Goal: Transaction & Acquisition: Purchase product/service

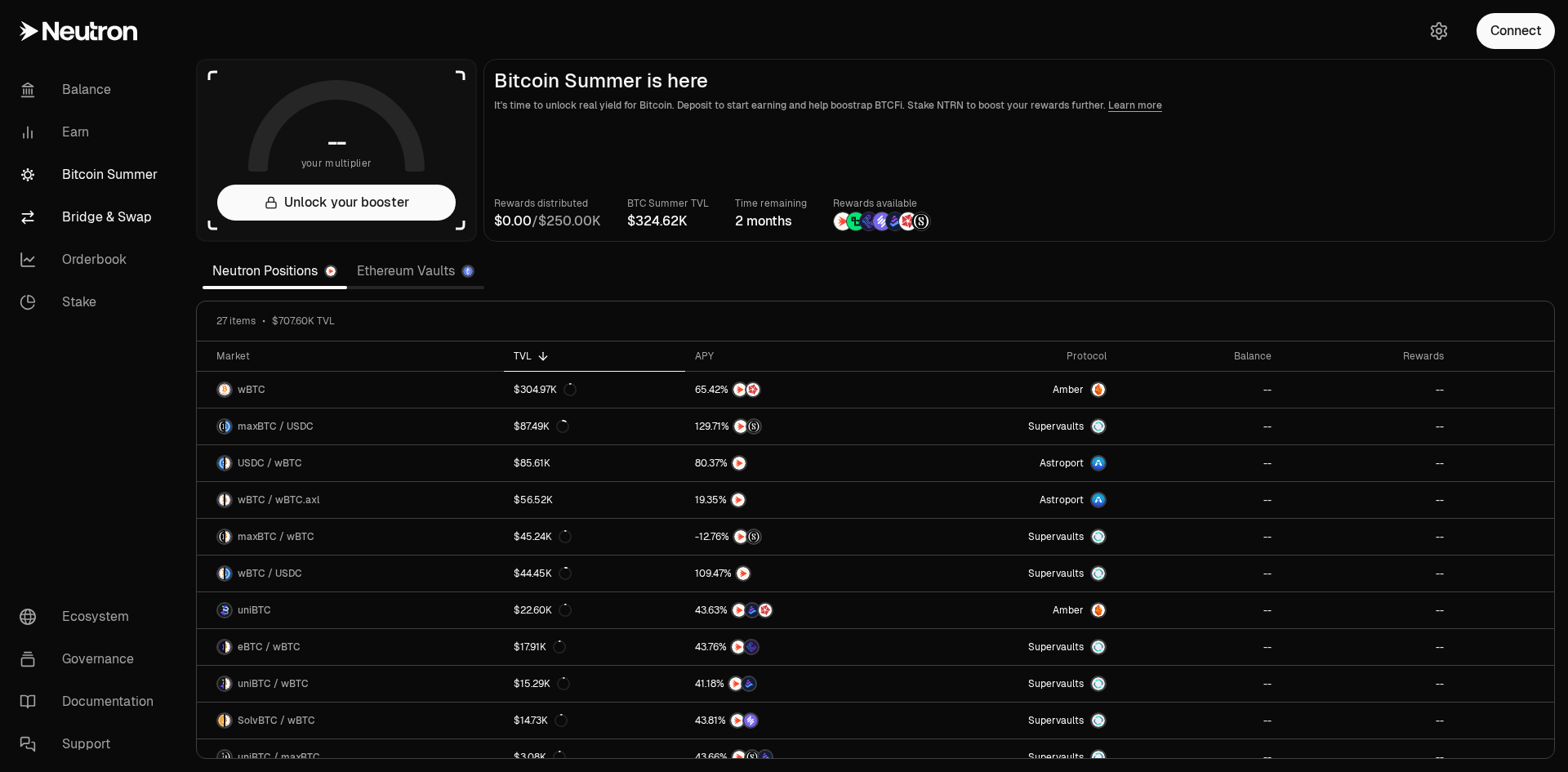
click at [111, 216] on link "Bridge & Swap" at bounding box center [91, 218] width 170 height 43
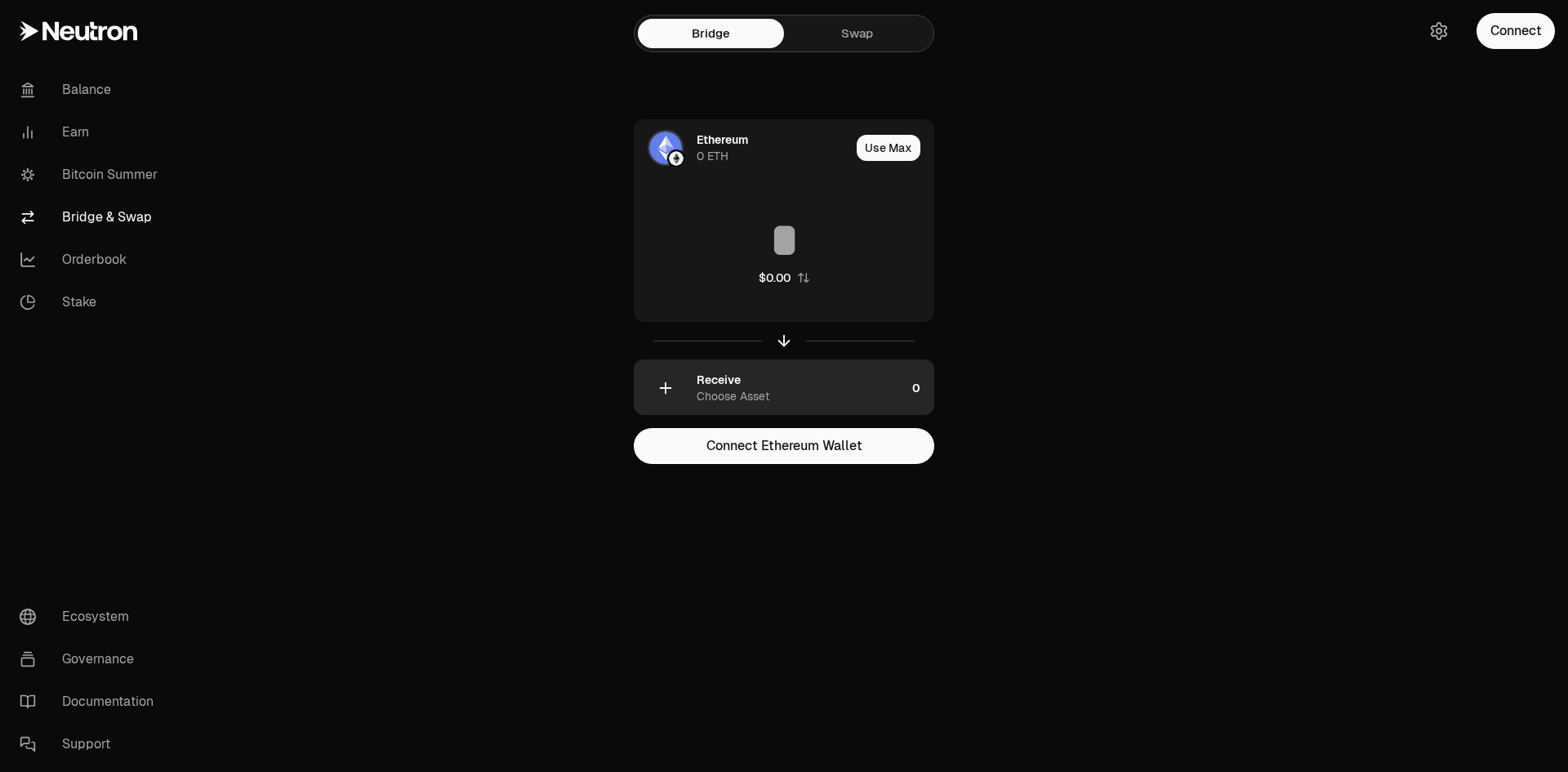
click at [749, 385] on div "Receive Choose Asset" at bounding box center [801, 387] width 209 height 33
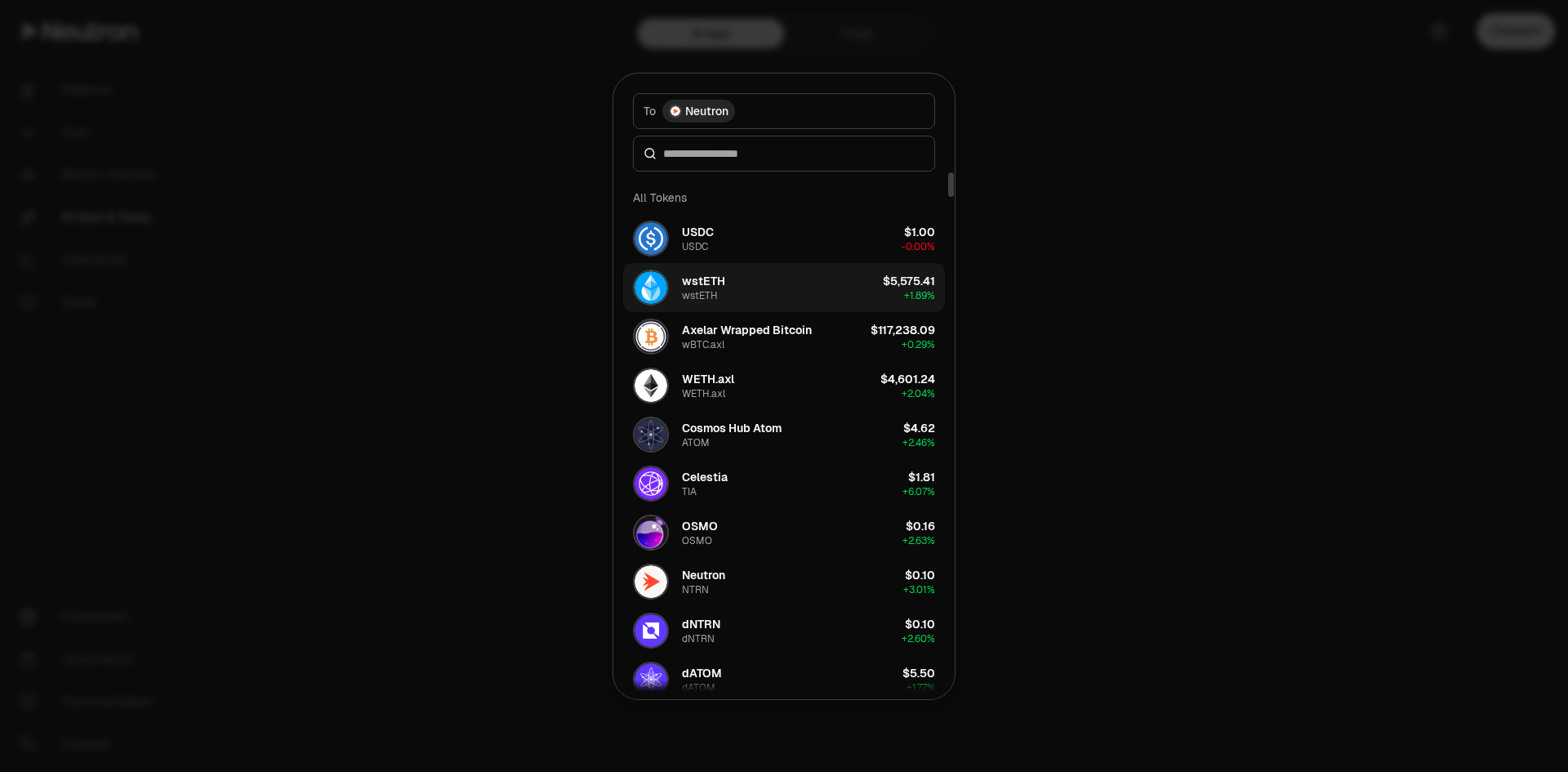
click at [736, 291] on button "wstETH wstETH $5,575.41 + 1.89%" at bounding box center [784, 287] width 322 height 49
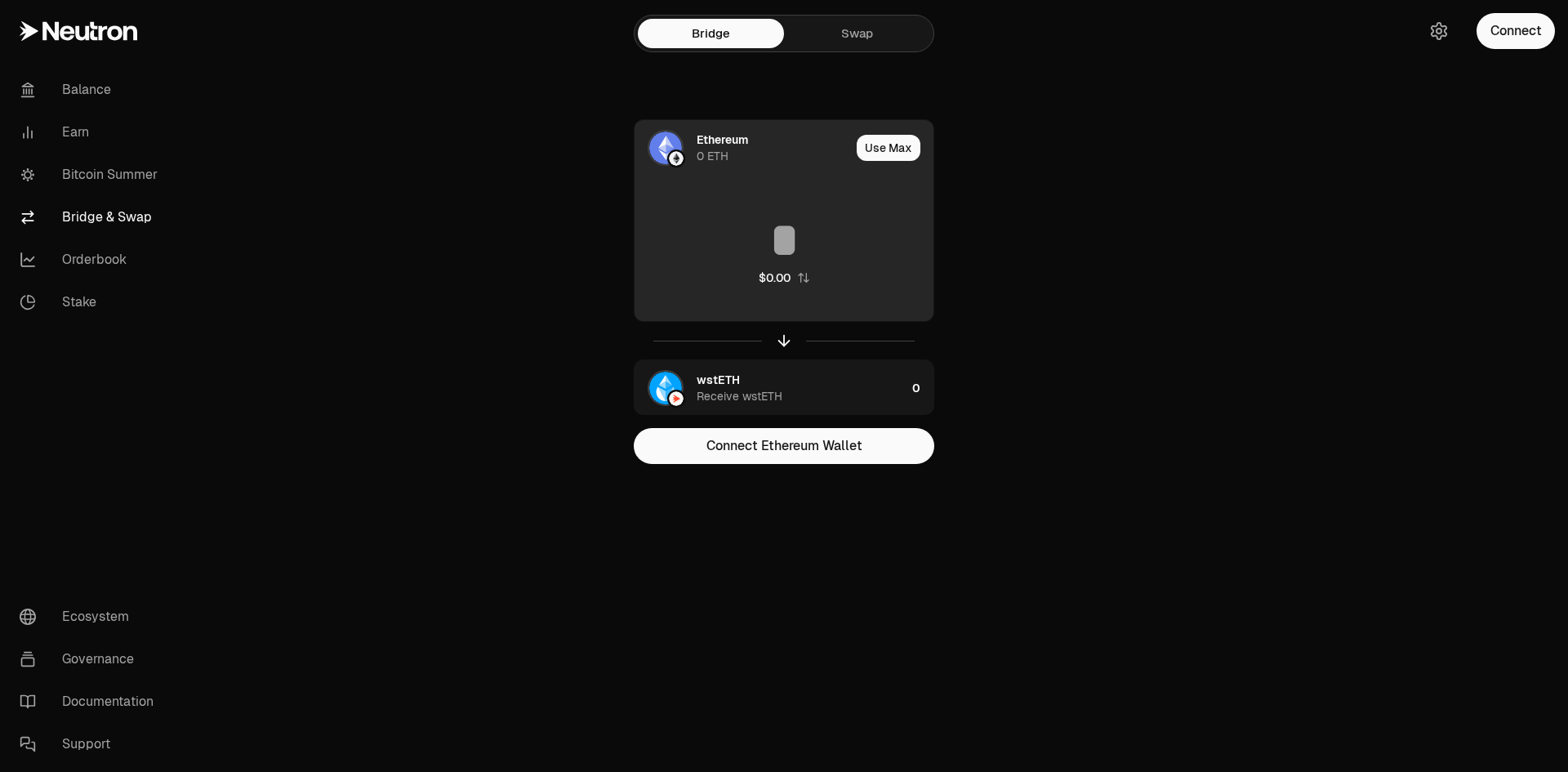
click at [775, 253] on input at bounding box center [784, 240] width 299 height 49
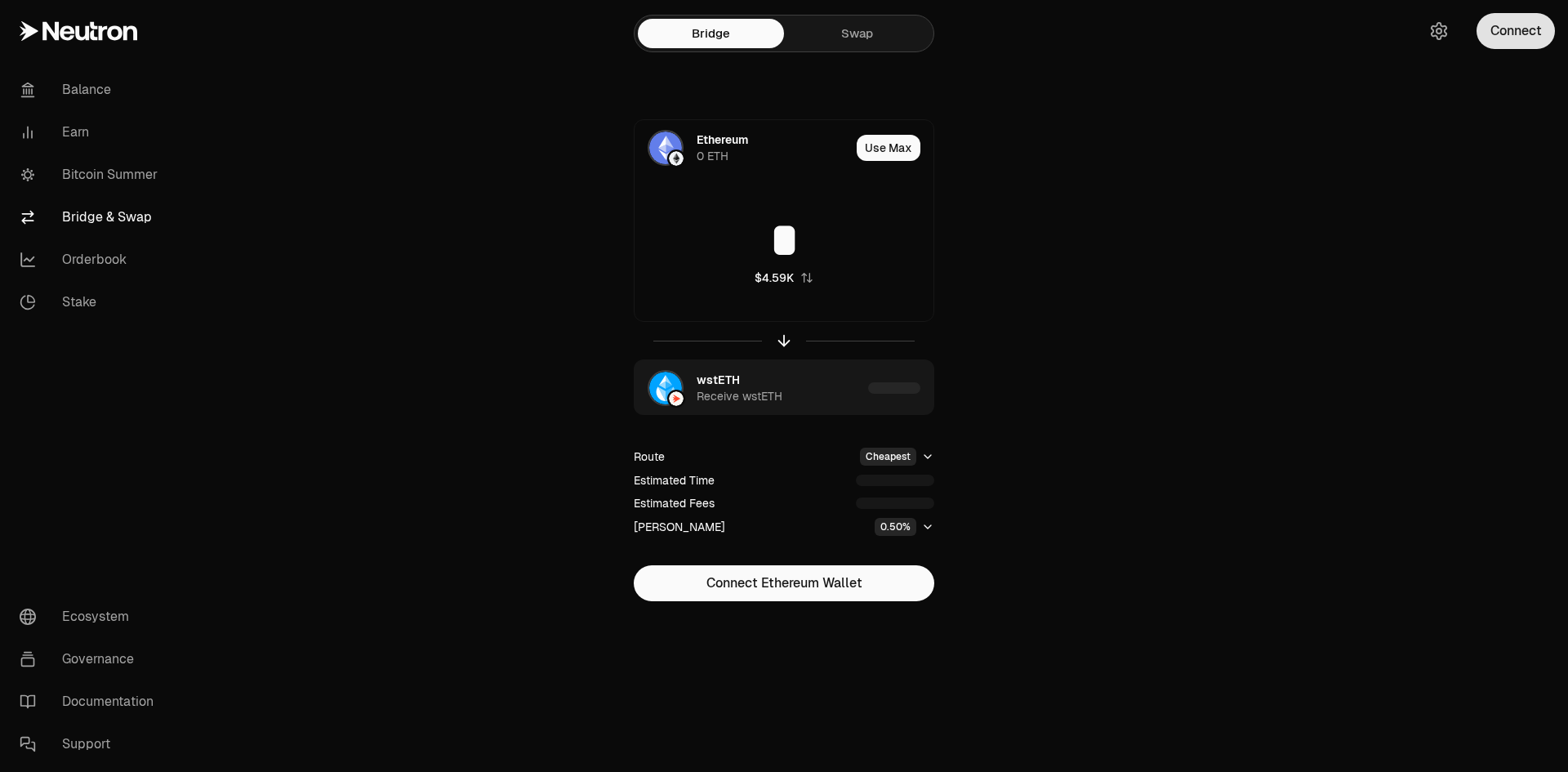
type input "*"
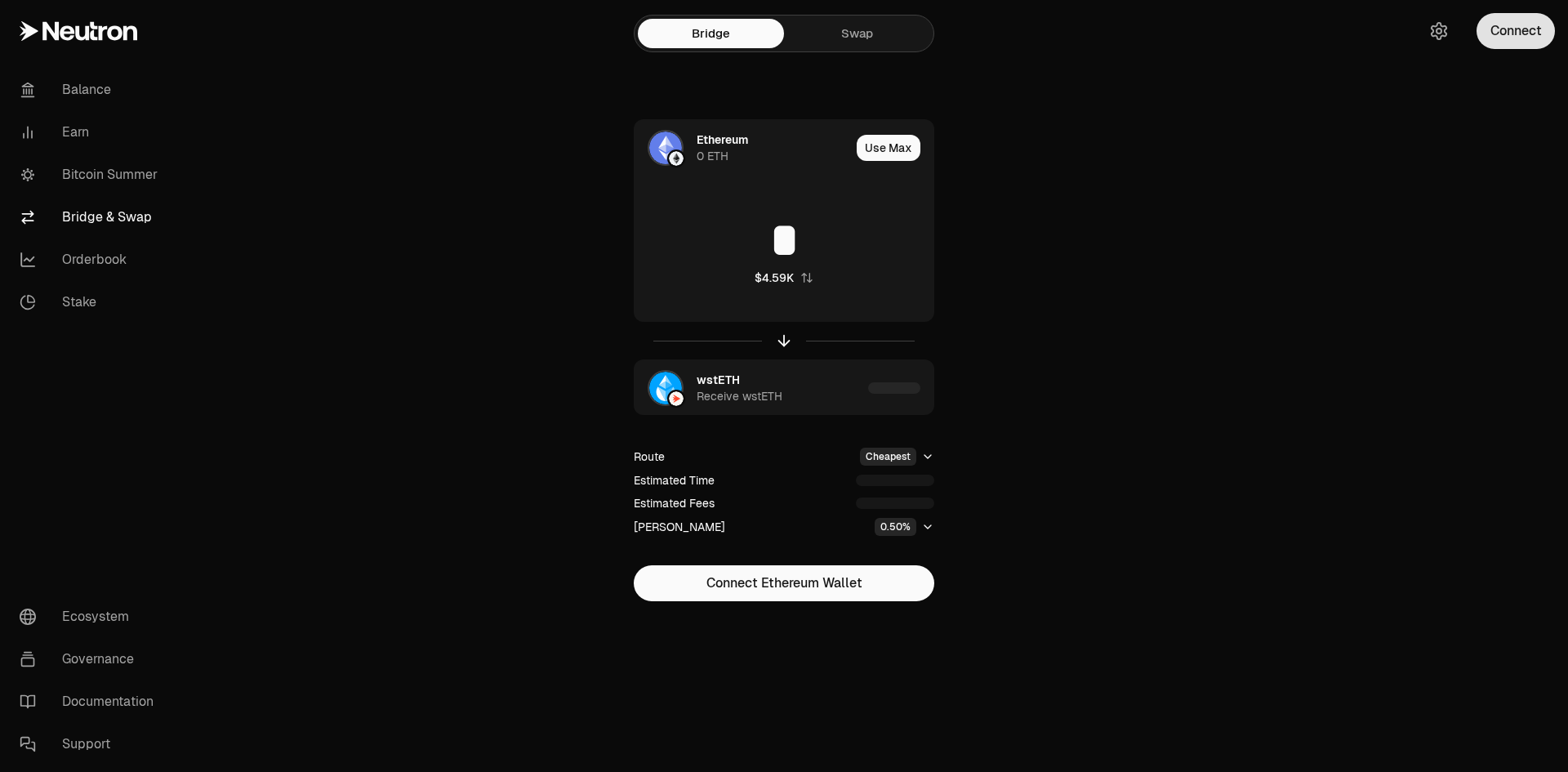
click at [1536, 27] on button "Connect" at bounding box center [1516, 31] width 79 height 36
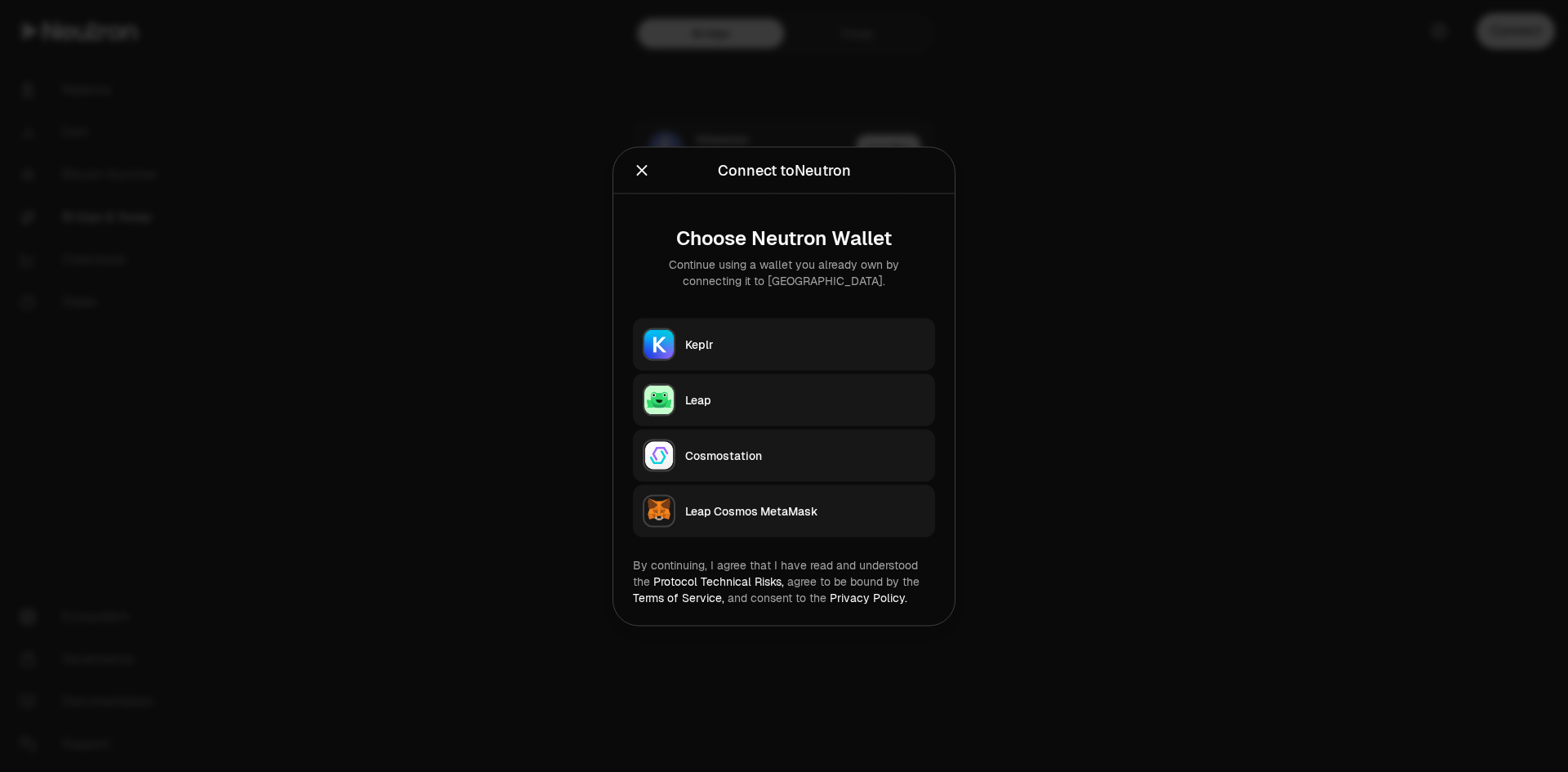
click at [696, 514] on div "Leap Cosmos MetaMask" at bounding box center [805, 511] width 240 height 16
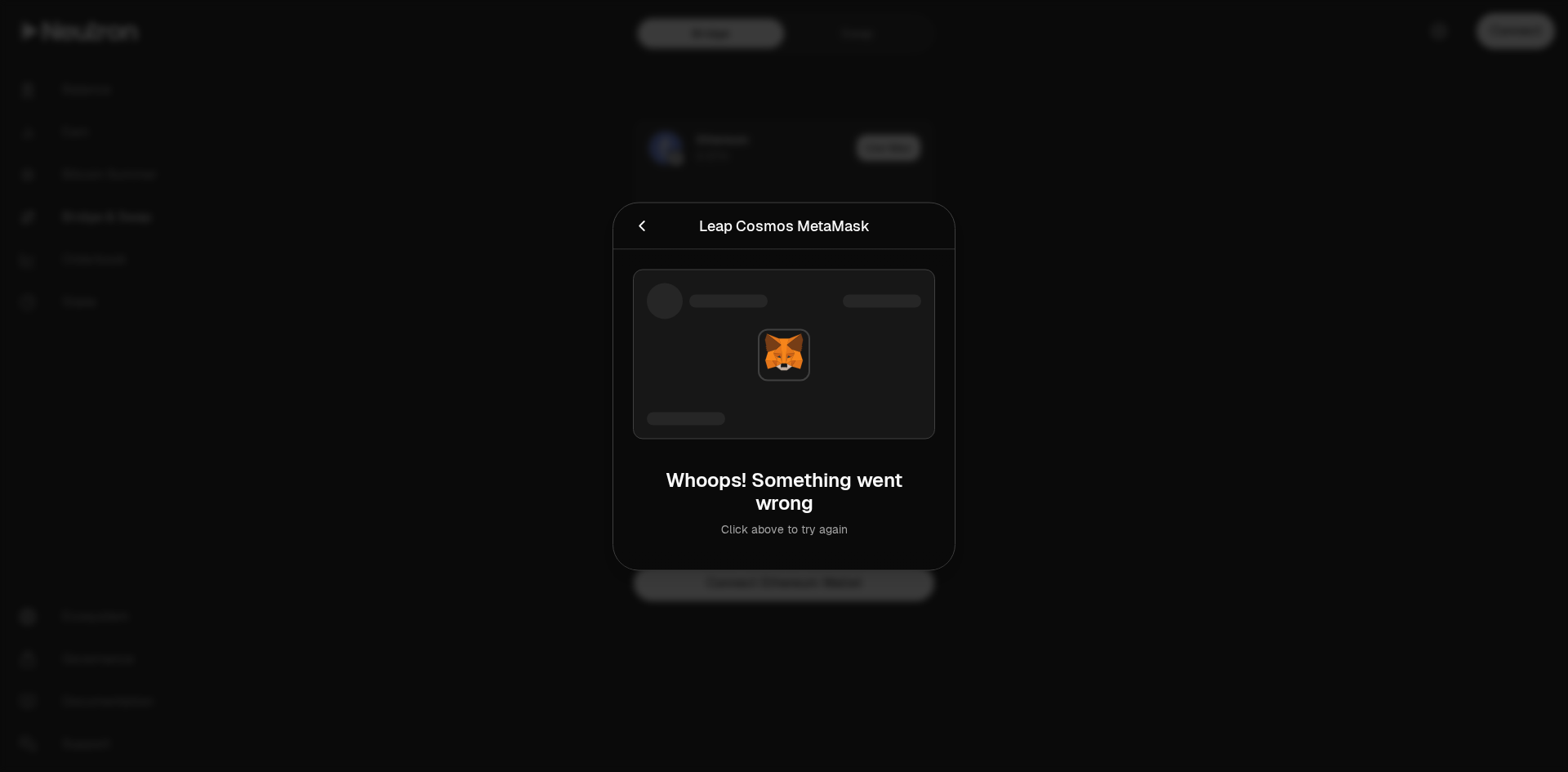
click at [1089, 488] on div at bounding box center [784, 386] width 1568 height 772
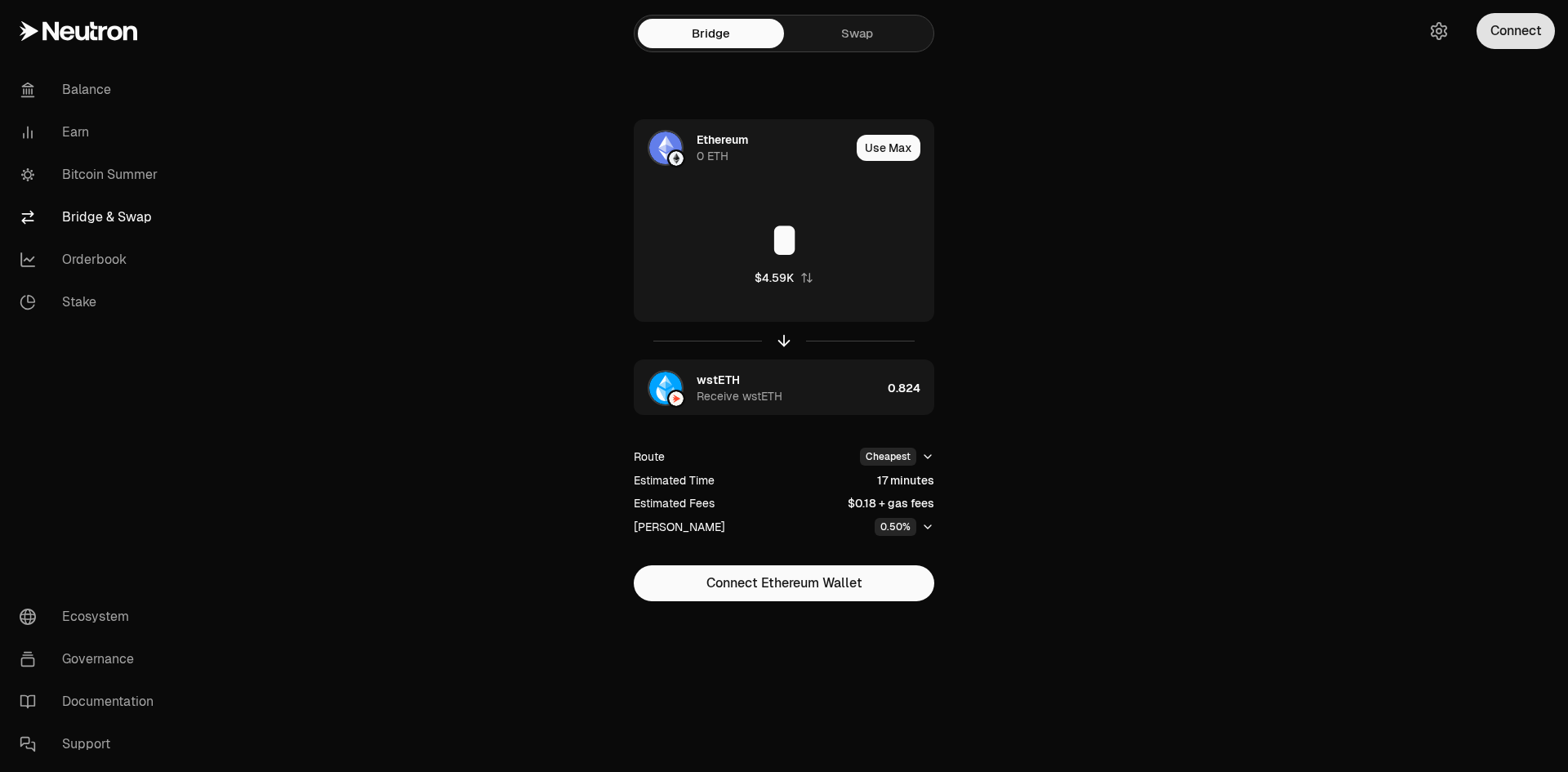
click at [1531, 23] on button "Connect" at bounding box center [1516, 31] width 79 height 36
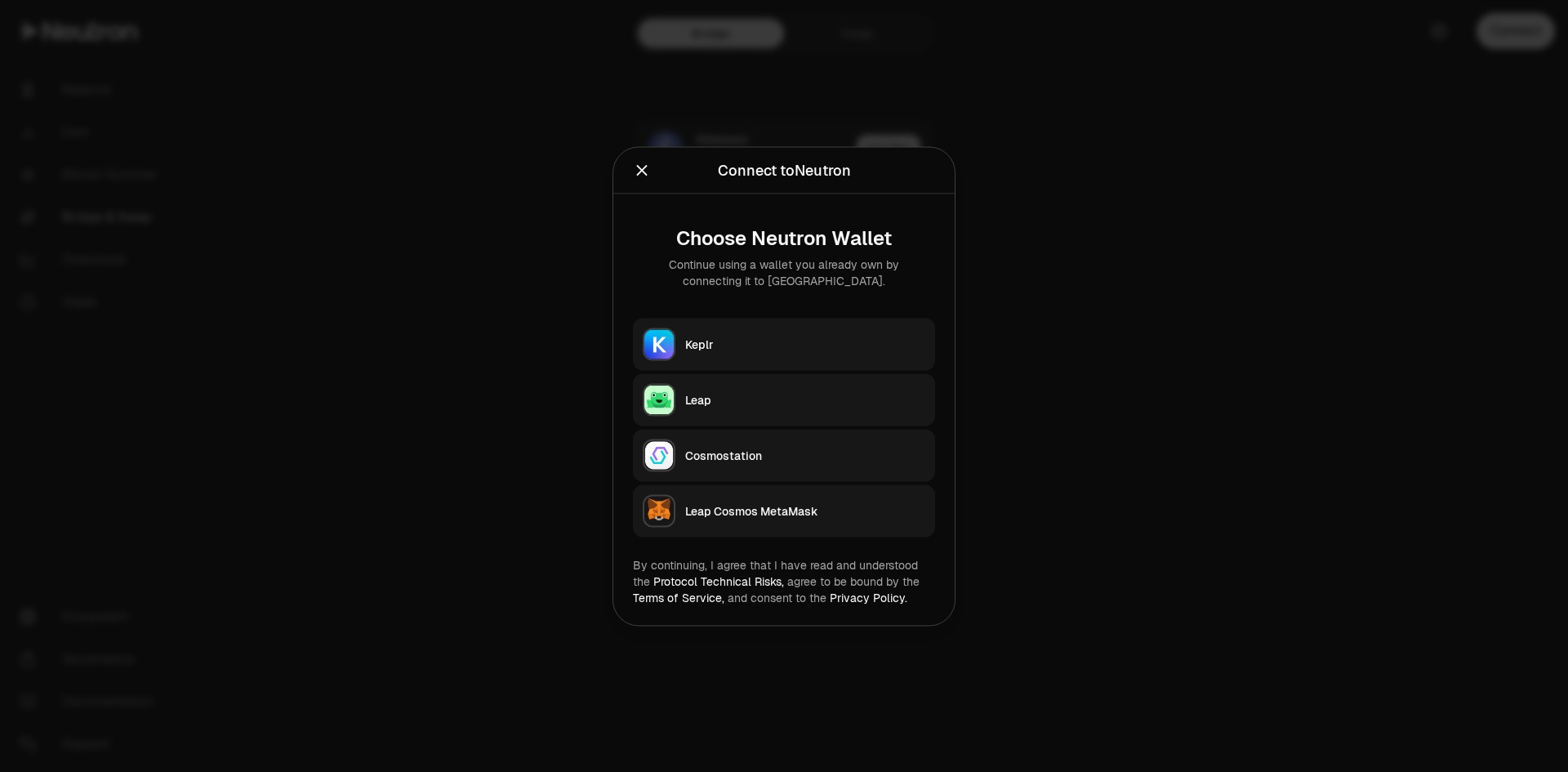
click at [1116, 333] on div at bounding box center [784, 386] width 1568 height 772
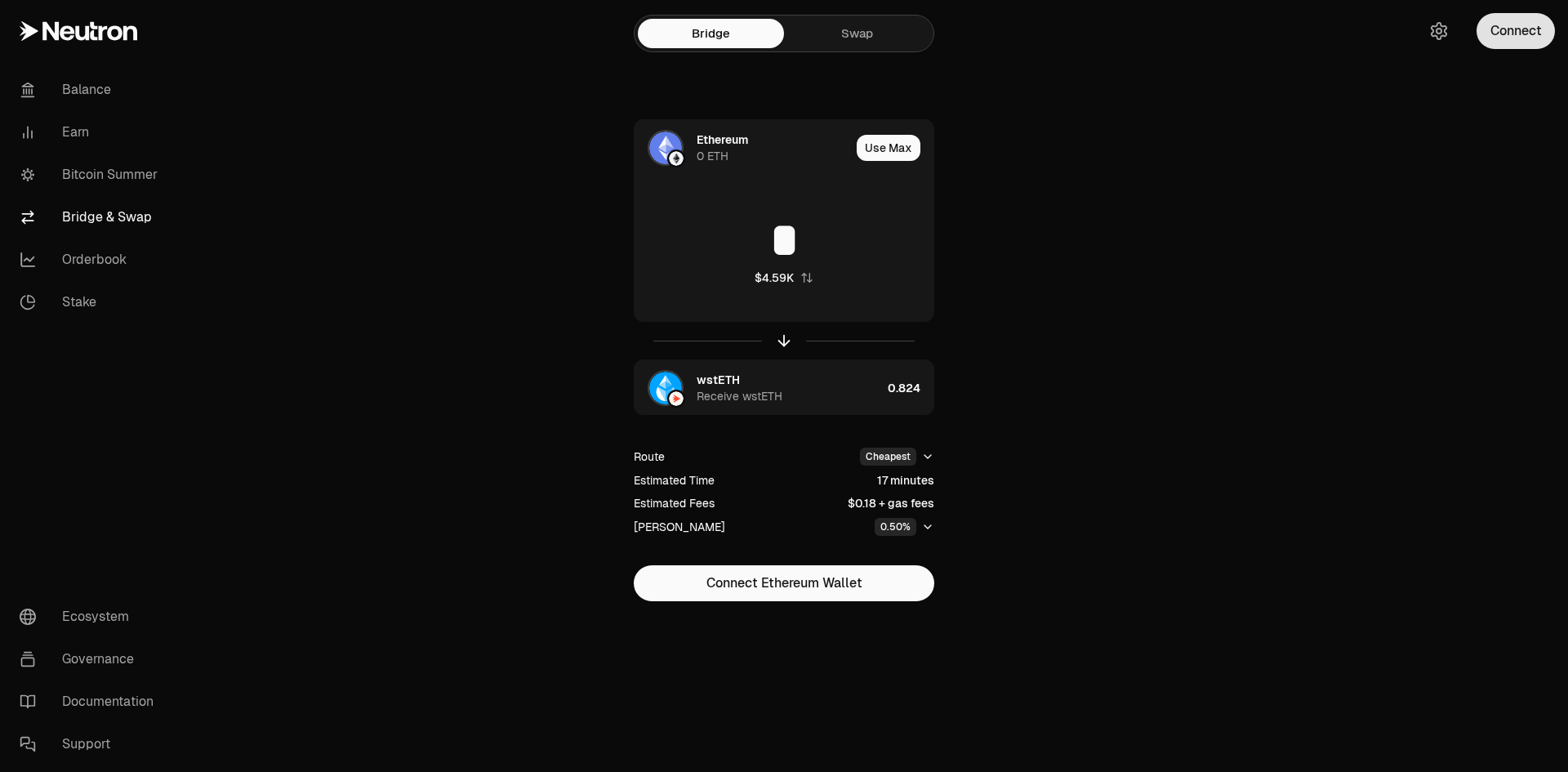
click at [1509, 17] on button "Connect" at bounding box center [1516, 31] width 79 height 36
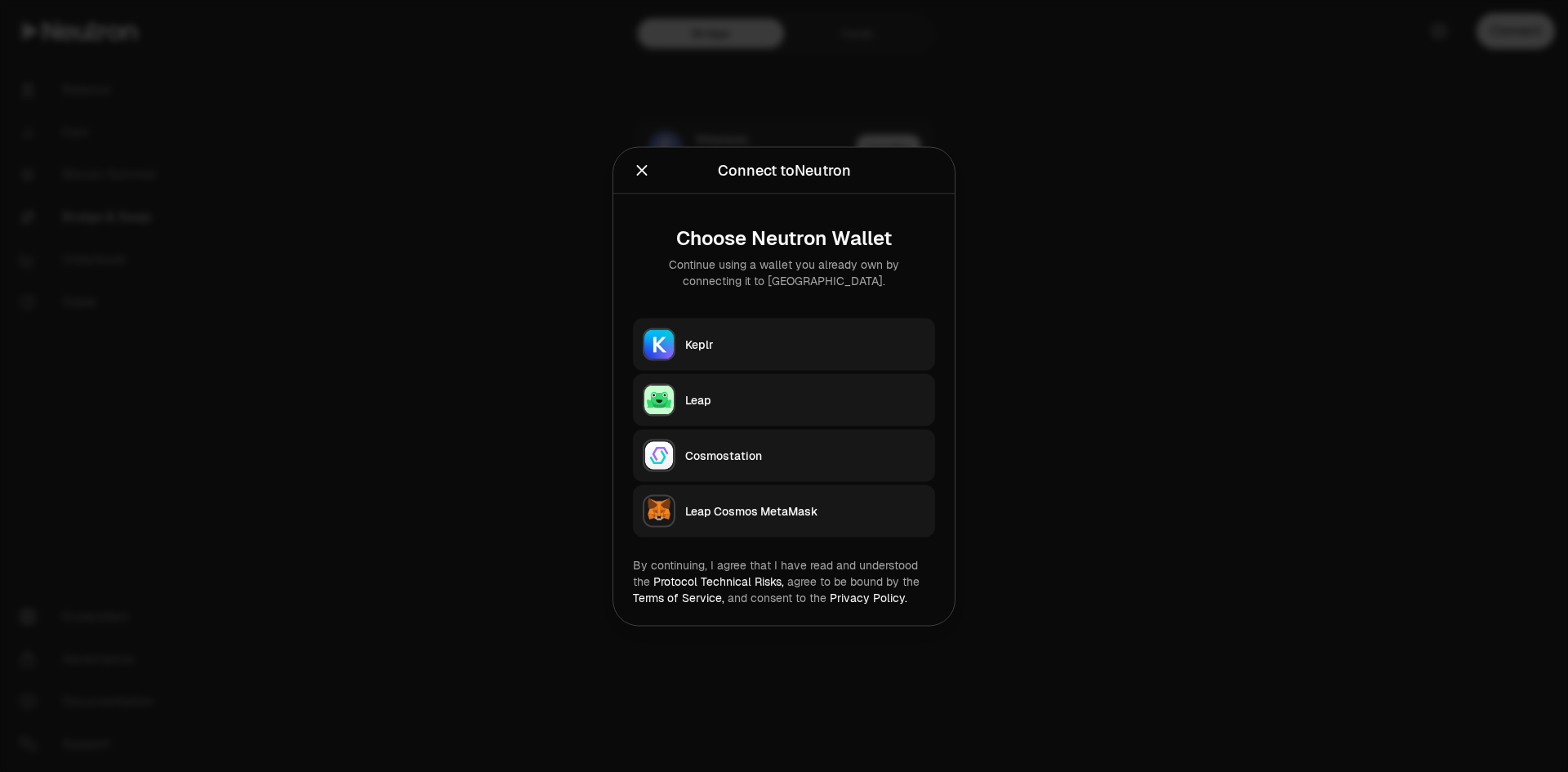
click at [795, 506] on div "Leap Cosmos MetaMask" at bounding box center [805, 511] width 240 height 16
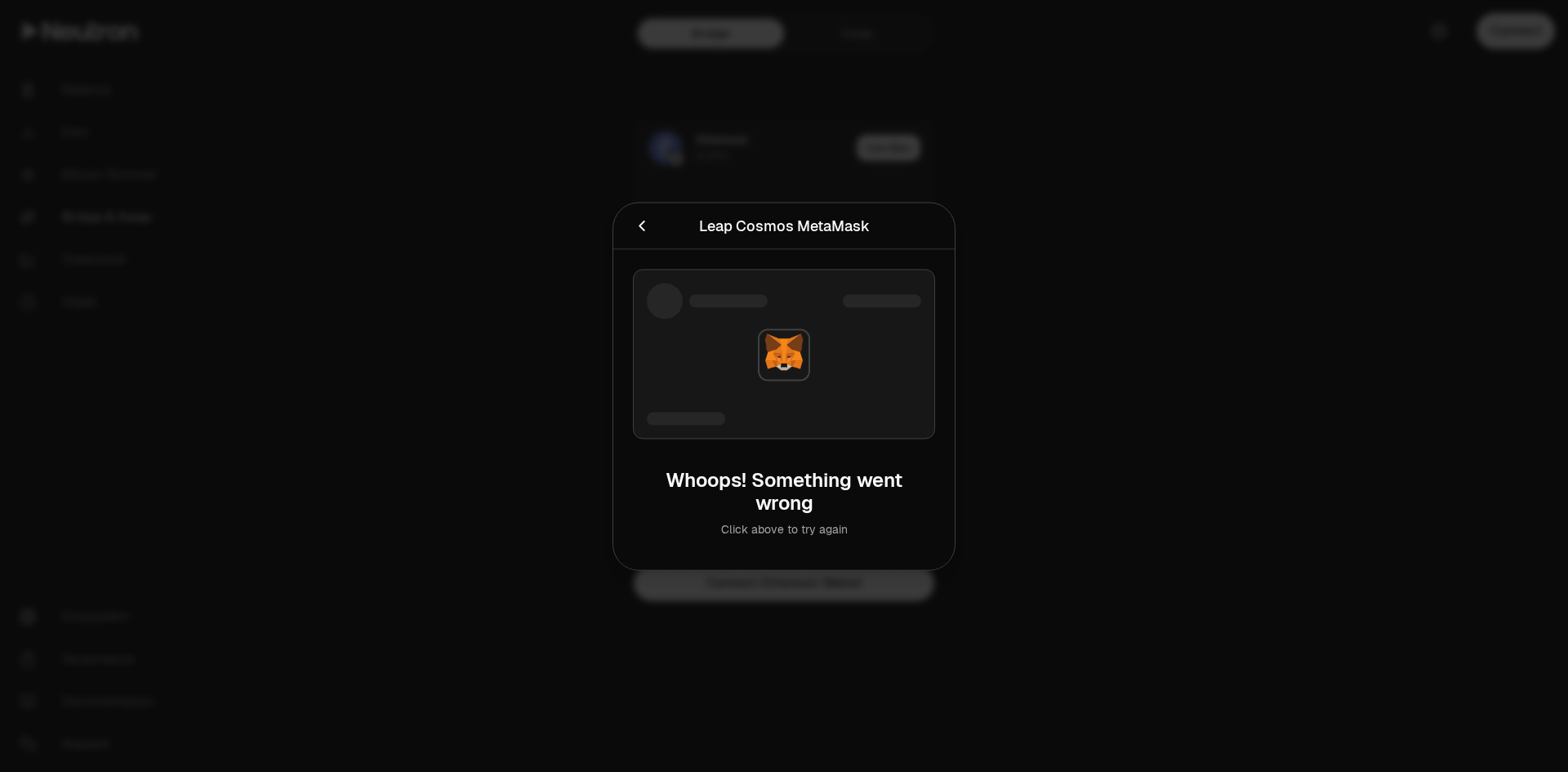
drag, startPoint x: 794, startPoint y: 506, endPoint x: 905, endPoint y: 507, distance: 111.0
click at [817, 516] on div "Whoops! Something went wrong Click above to try again" at bounding box center [784, 502] width 303 height 95
click at [925, 504] on div "Whoops! Something went wrong Click above to try again" at bounding box center [784, 502] width 303 height 95
click at [1108, 388] on div at bounding box center [784, 386] width 1568 height 772
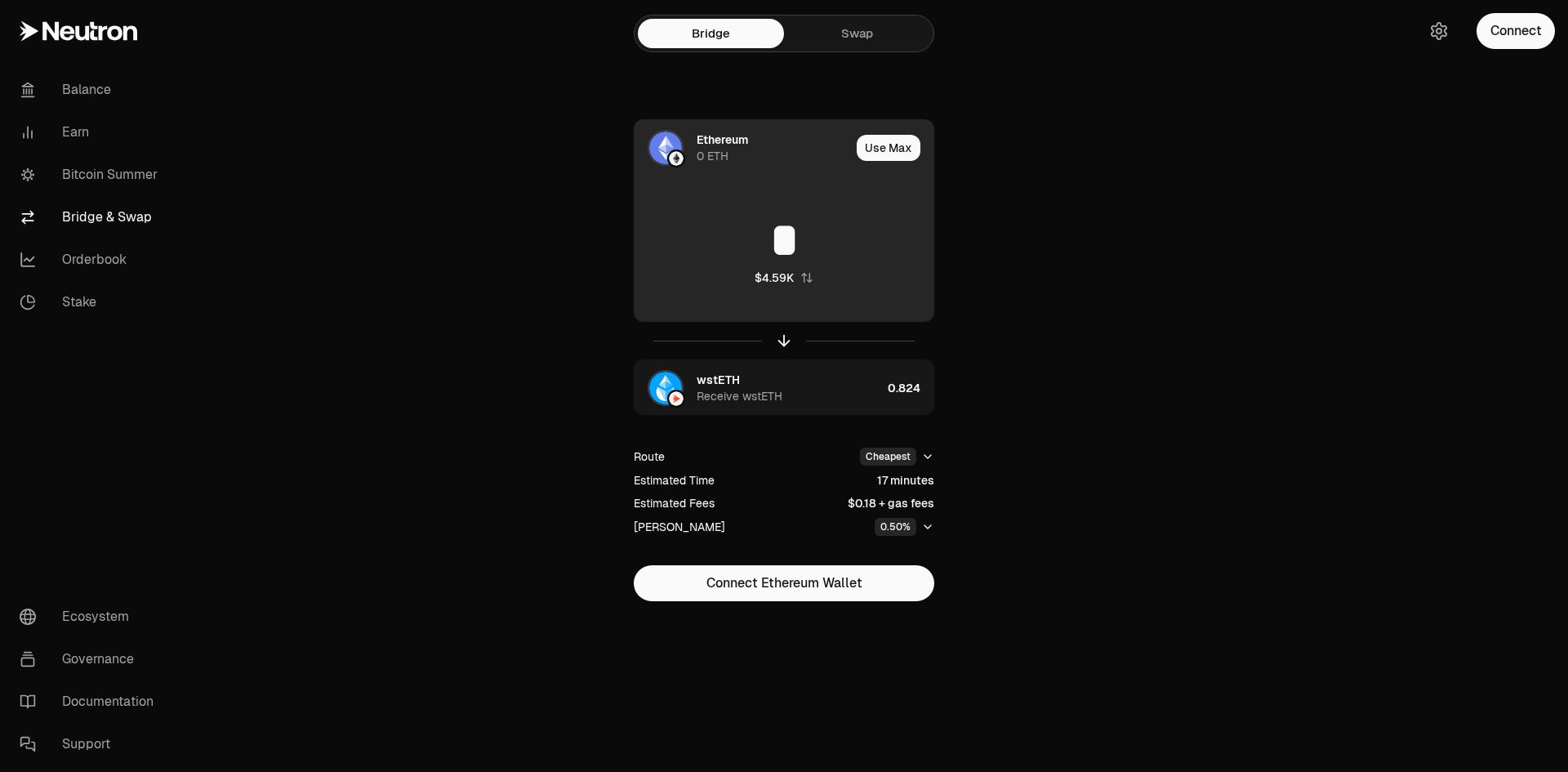
click at [856, 269] on div "* $4.59K" at bounding box center [784, 250] width 299 height 144
drag, startPoint x: 853, startPoint y: 248, endPoint x: 788, endPoint y: 237, distance: 65.9
click at [833, 245] on input "*" at bounding box center [784, 240] width 299 height 49
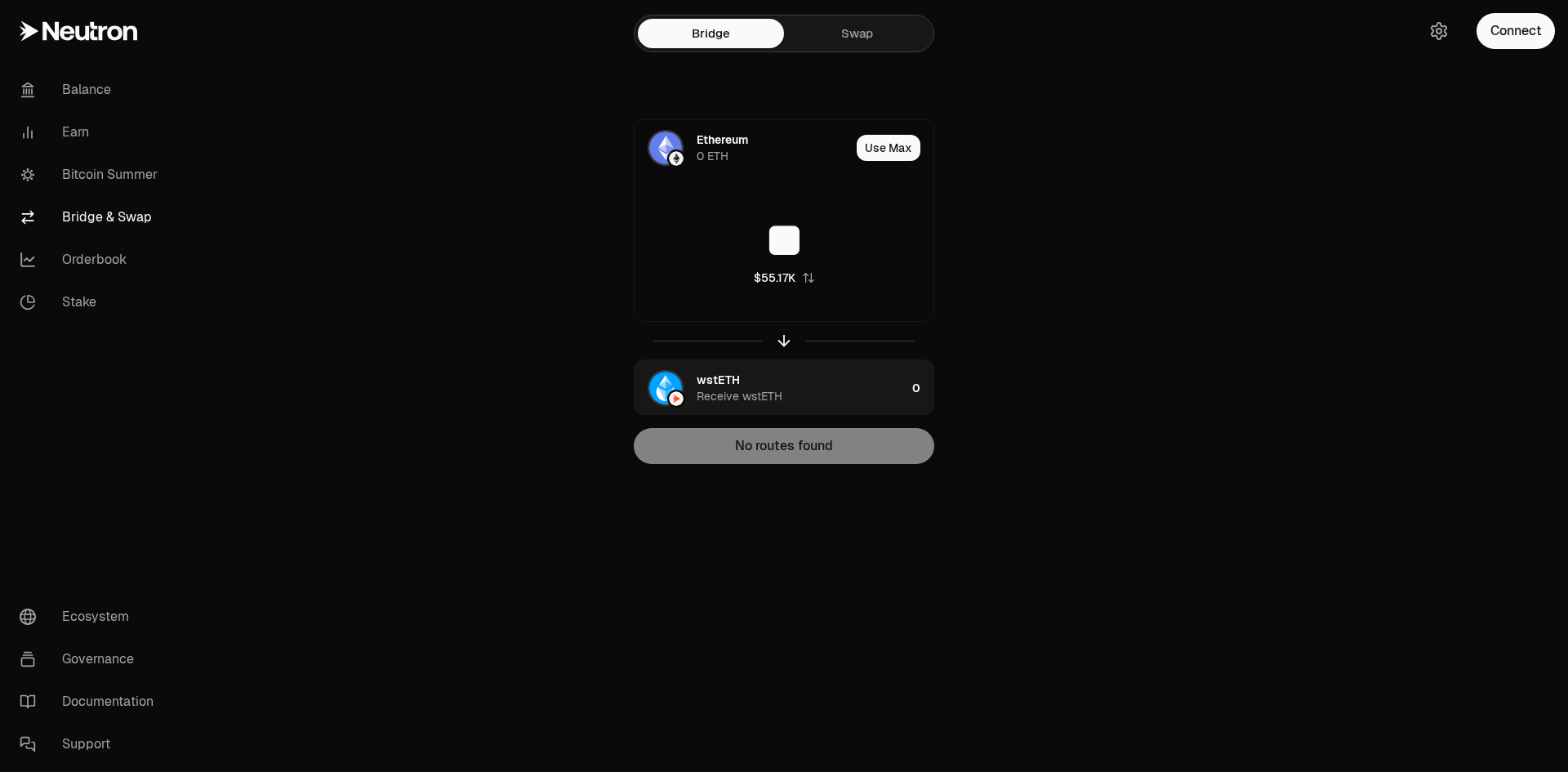
type input "**"
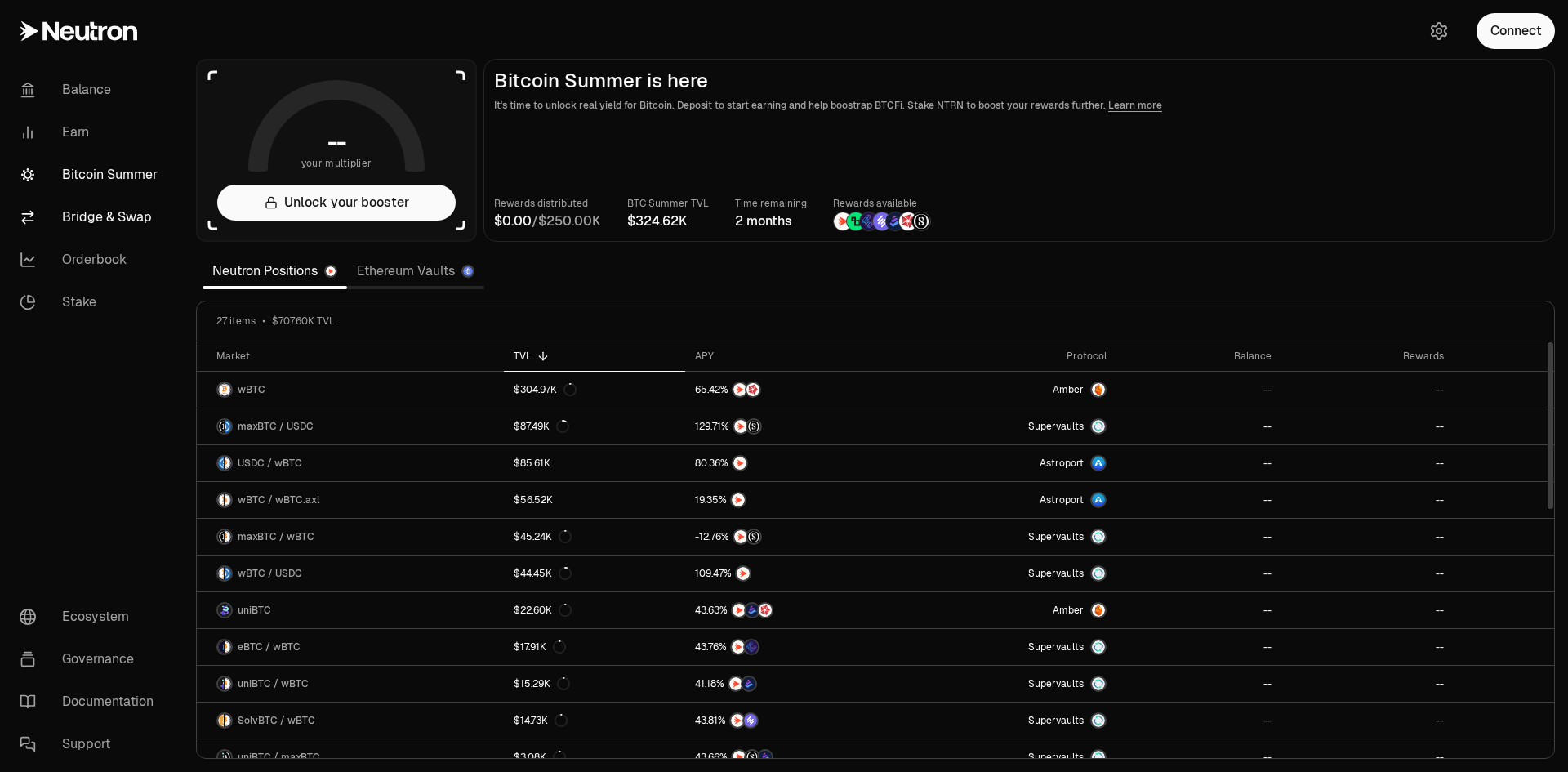
click at [103, 222] on link "Bridge & Swap" at bounding box center [91, 218] width 170 height 43
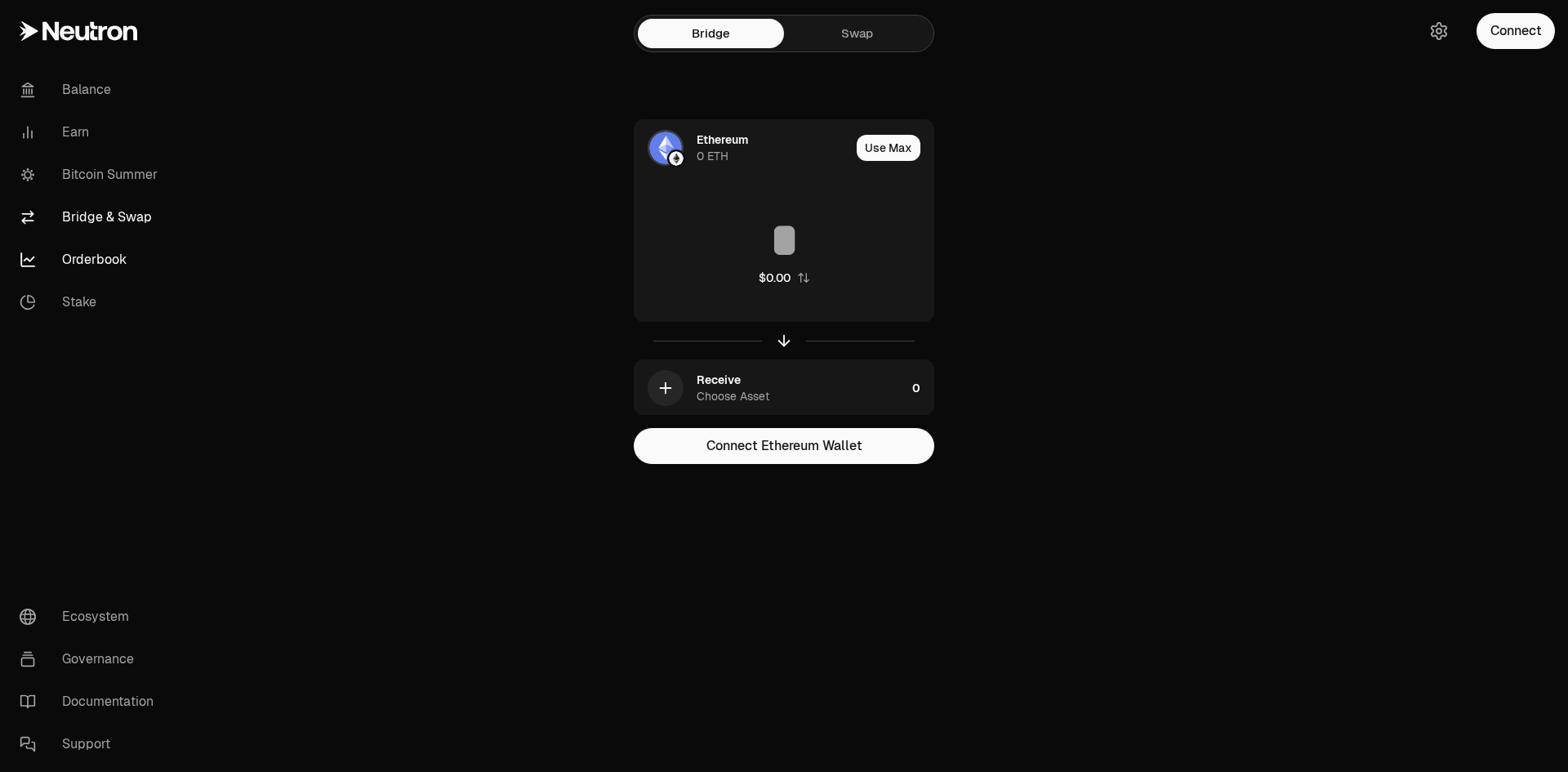
click at [94, 270] on link "Orderbook" at bounding box center [91, 260] width 170 height 43
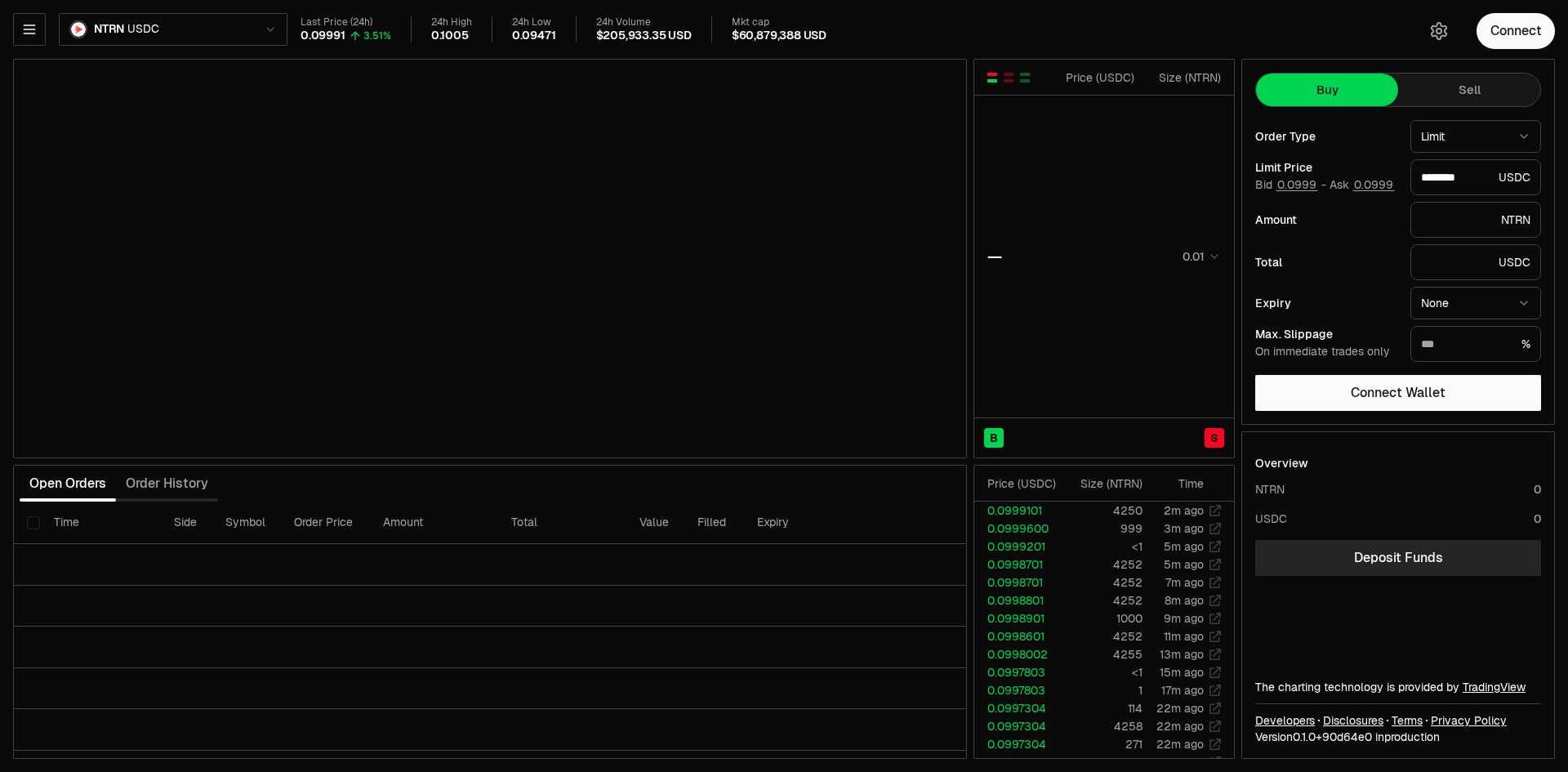
type input "********"
